Goal: Browse casually: Explore the website without a specific task or goal

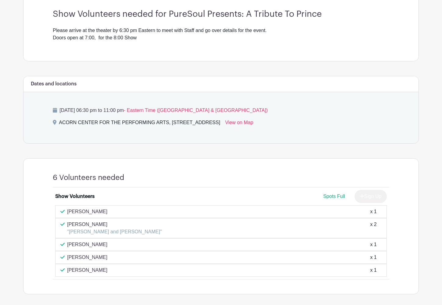
scroll to position [181, 0]
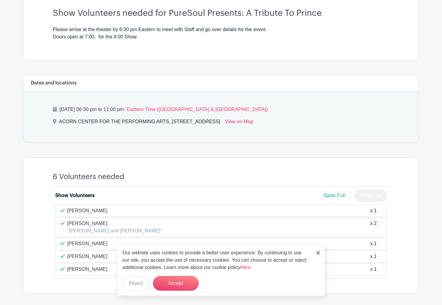
click at [317, 253] on img at bounding box center [318, 253] width 4 height 4
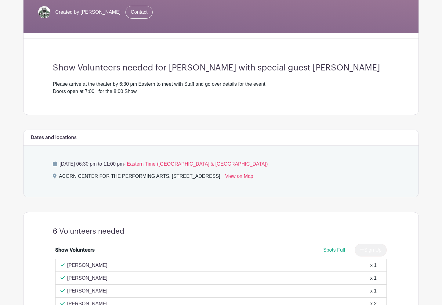
scroll to position [124, 0]
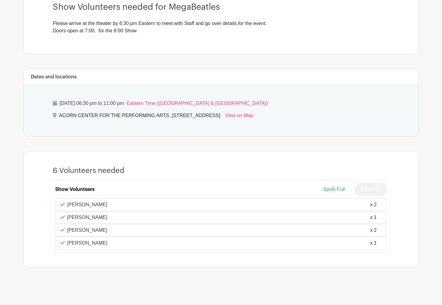
scroll to position [187, 0]
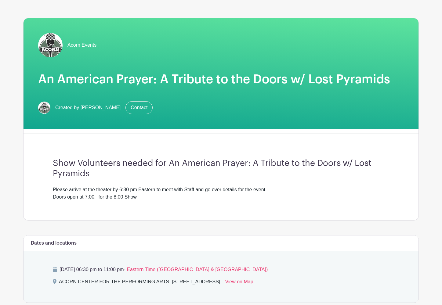
scroll to position [24, 0]
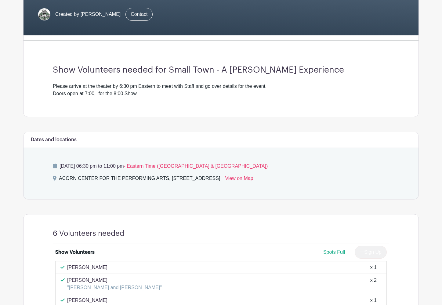
scroll to position [130, 0]
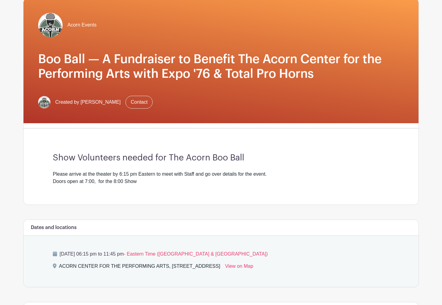
scroll to position [50, 0]
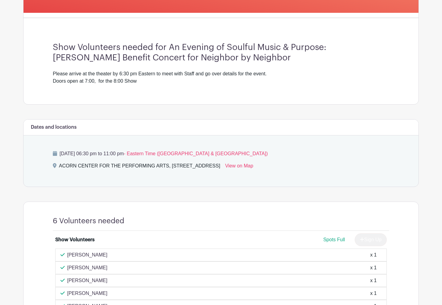
scroll to position [151, 0]
